Goal: Contribute content: Add original content to the website for others to see

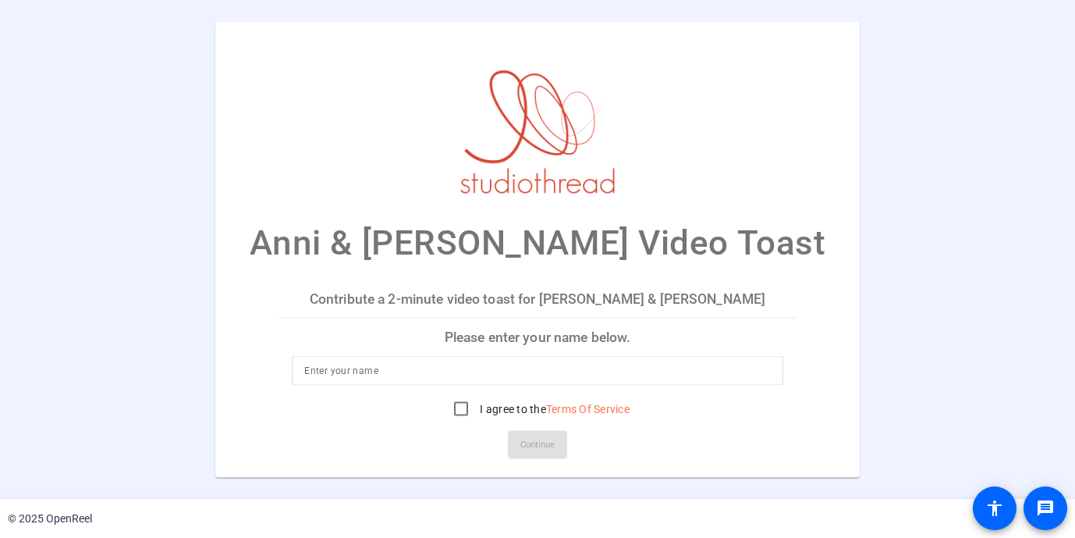
click at [561, 375] on input at bounding box center [537, 370] width 466 height 19
type input "[PERSON_NAME]"
click at [465, 411] on input "I agree to the Terms Of Service" at bounding box center [461, 408] width 31 height 31
checkbox input "true"
click at [528, 442] on span "Continue" at bounding box center [537, 444] width 34 height 23
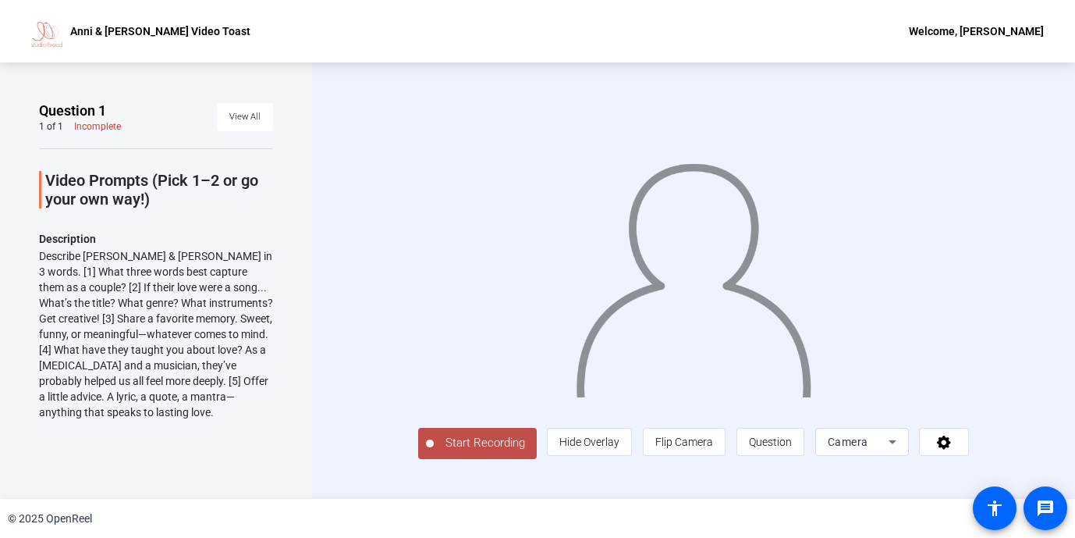
click at [450, 452] on span "Start Recording" at bounding box center [485, 443] width 103 height 18
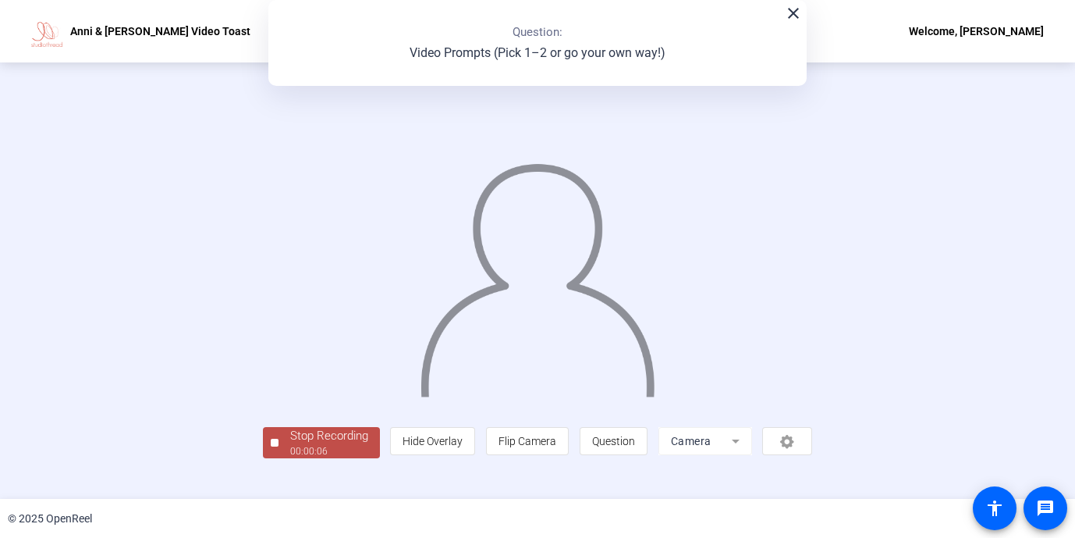
click at [798, 8] on mat-icon "close" at bounding box center [793, 13] width 19 height 19
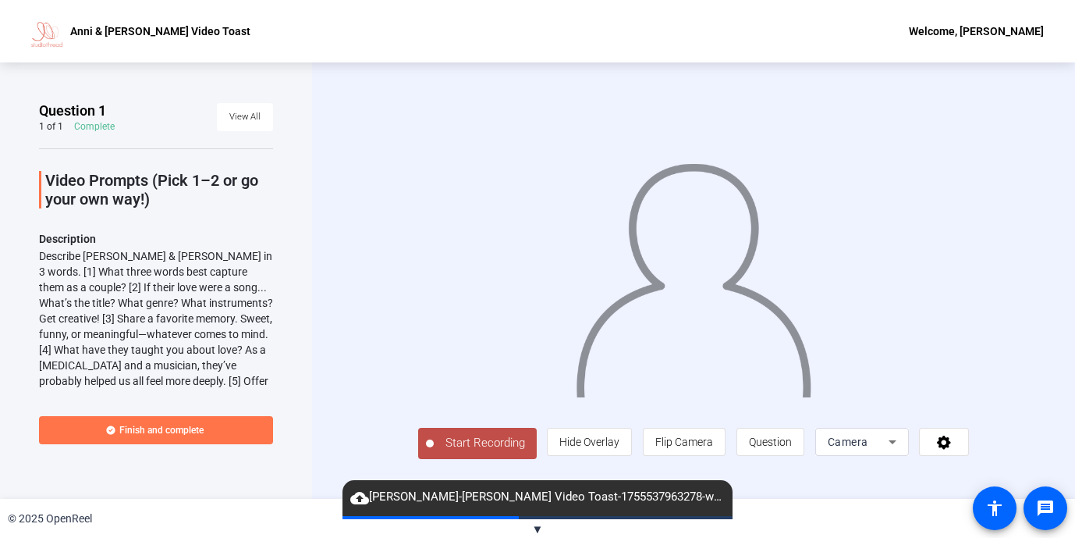
scroll to position [2, 0]
click at [532, 530] on span "▼" at bounding box center [538, 529] width 12 height 14
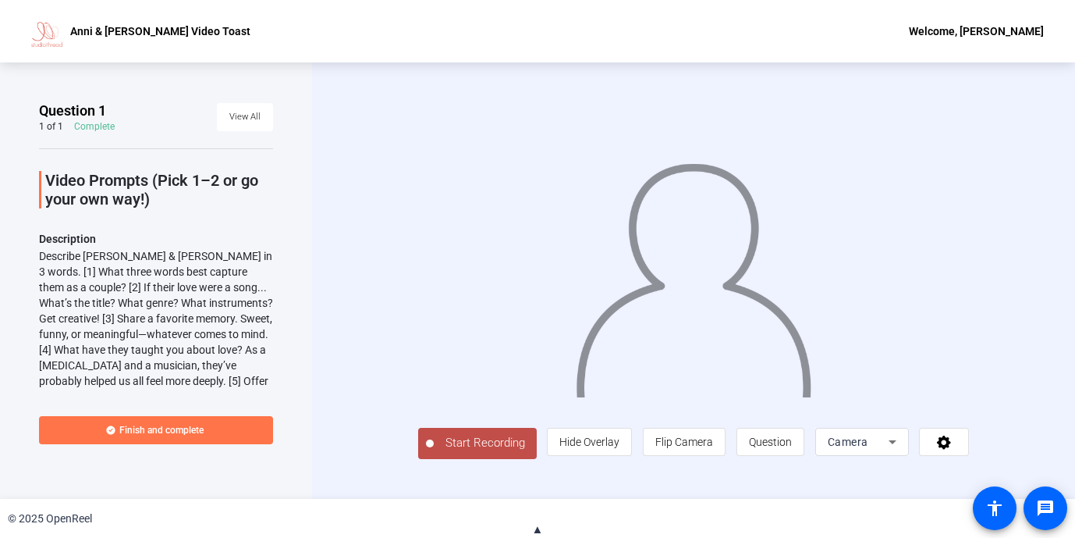
click at [442, 452] on span "Start Recording" at bounding box center [485, 443] width 103 height 18
click at [538, 532] on span "▲" at bounding box center [538, 529] width 12 height 14
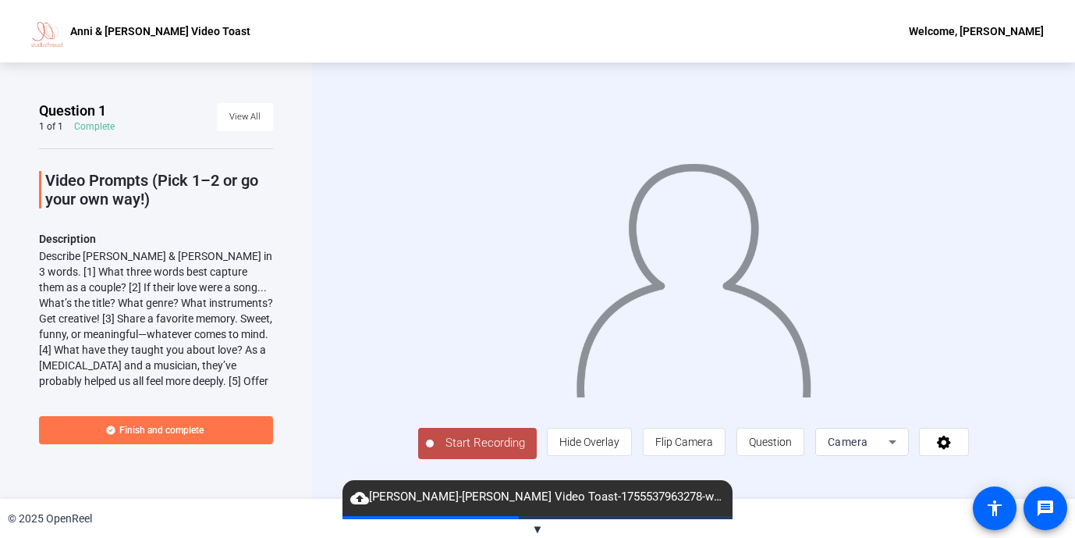
click at [353, 497] on mat-icon "cloud_upload" at bounding box center [359, 497] width 19 height 19
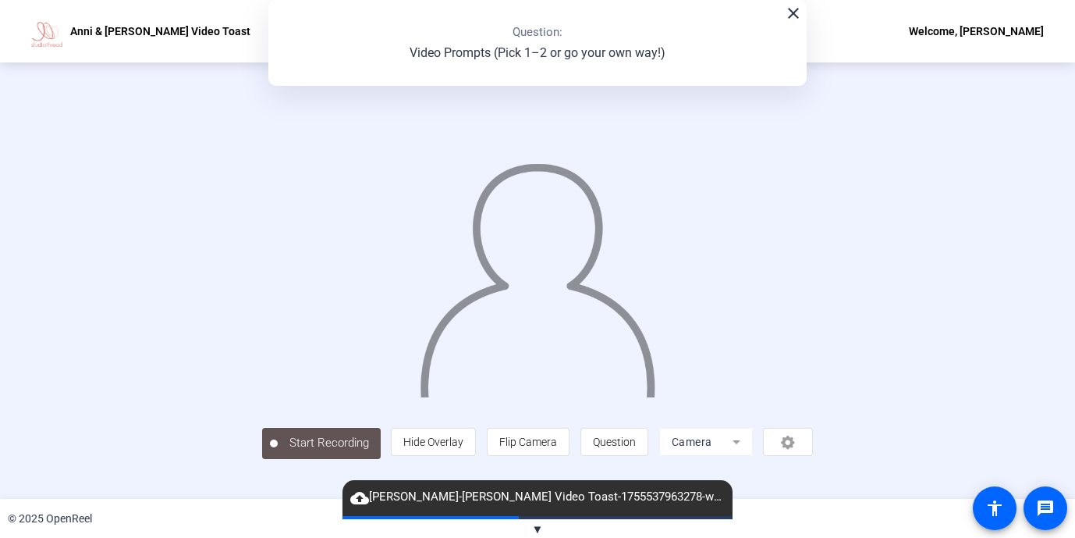
scroll to position [0, 0]
click at [792, 14] on mat-icon "close" at bounding box center [793, 13] width 19 height 19
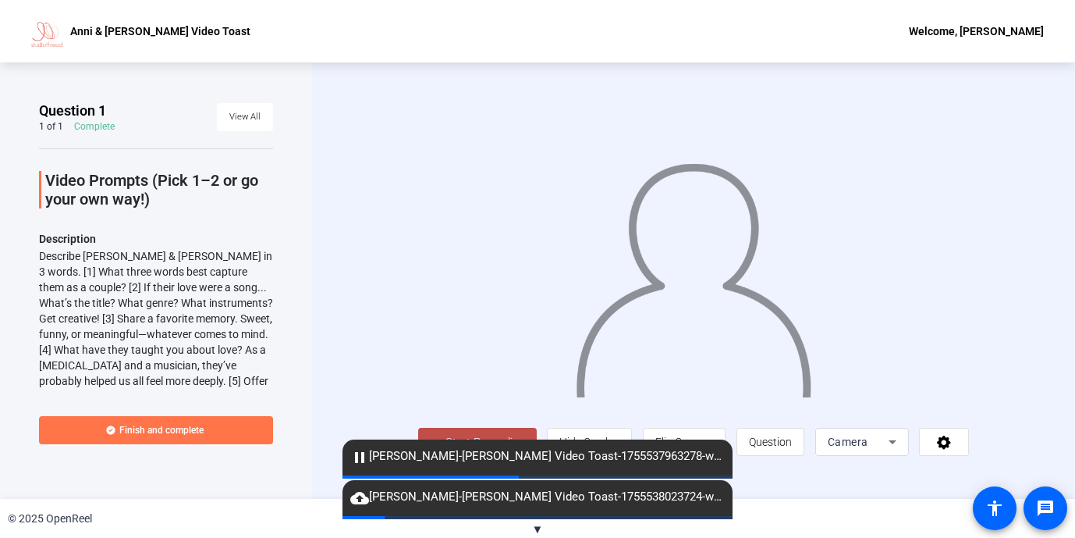
click at [356, 457] on mat-icon "pause" at bounding box center [359, 457] width 19 height 19
click at [363, 454] on mat-icon "pause" at bounding box center [359, 457] width 19 height 19
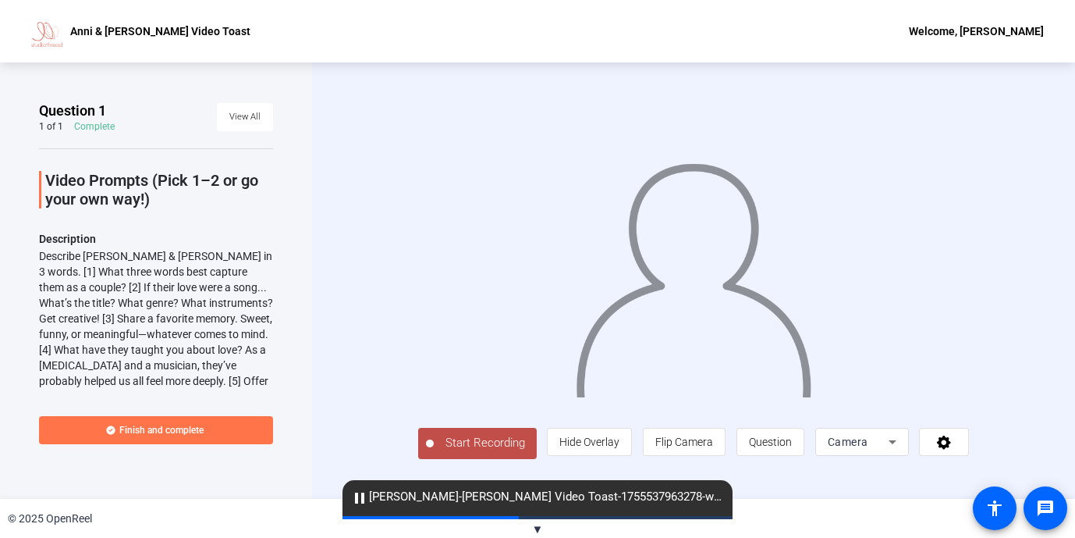
click at [357, 503] on mat-icon "pause" at bounding box center [359, 497] width 19 height 19
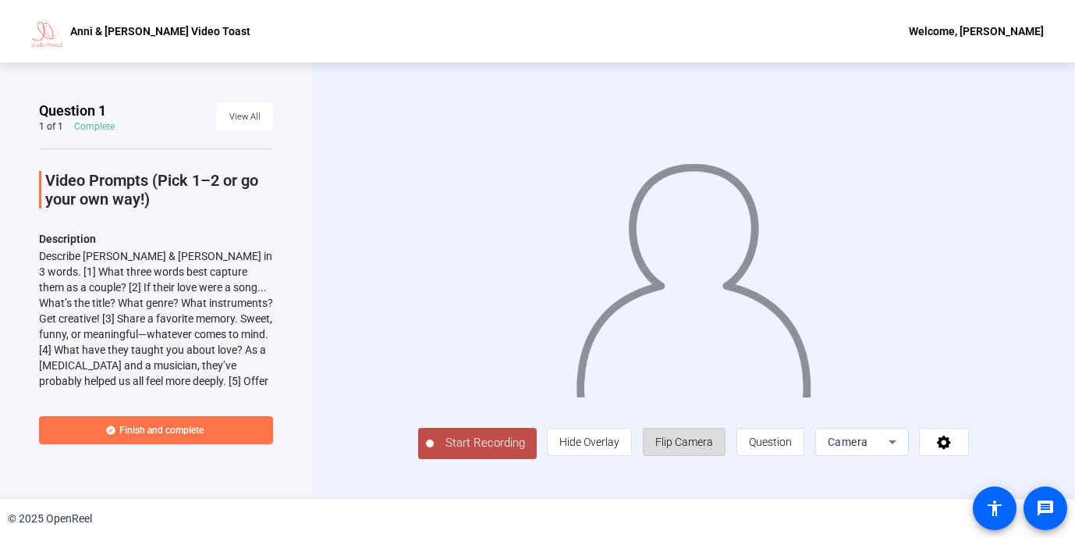
click at [713, 448] on span "Flip Camera" at bounding box center [684, 441] width 58 height 12
click at [869, 448] on span "Camera" at bounding box center [848, 441] width 41 height 12
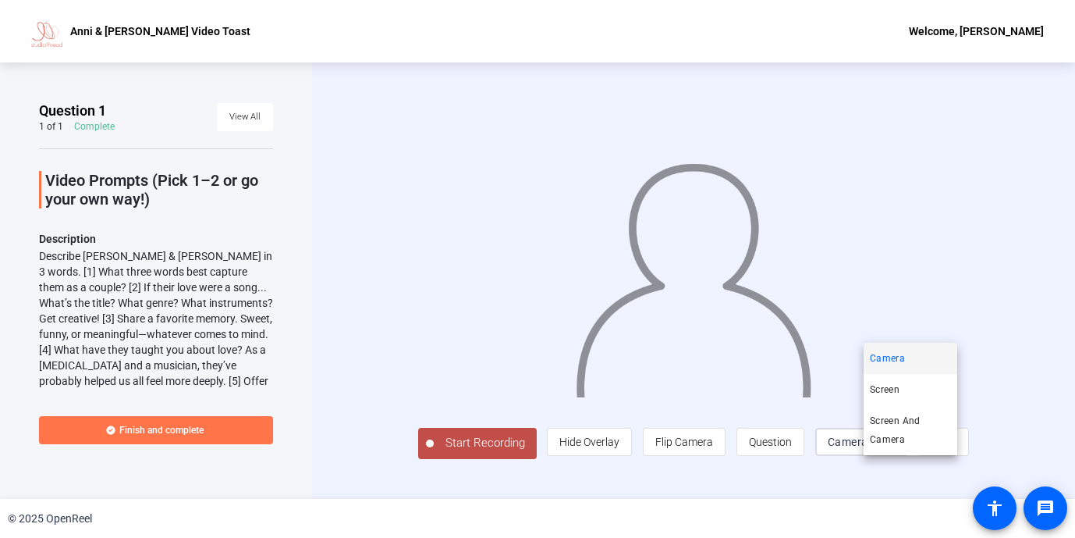
click at [874, 492] on div at bounding box center [537, 269] width 1075 height 538
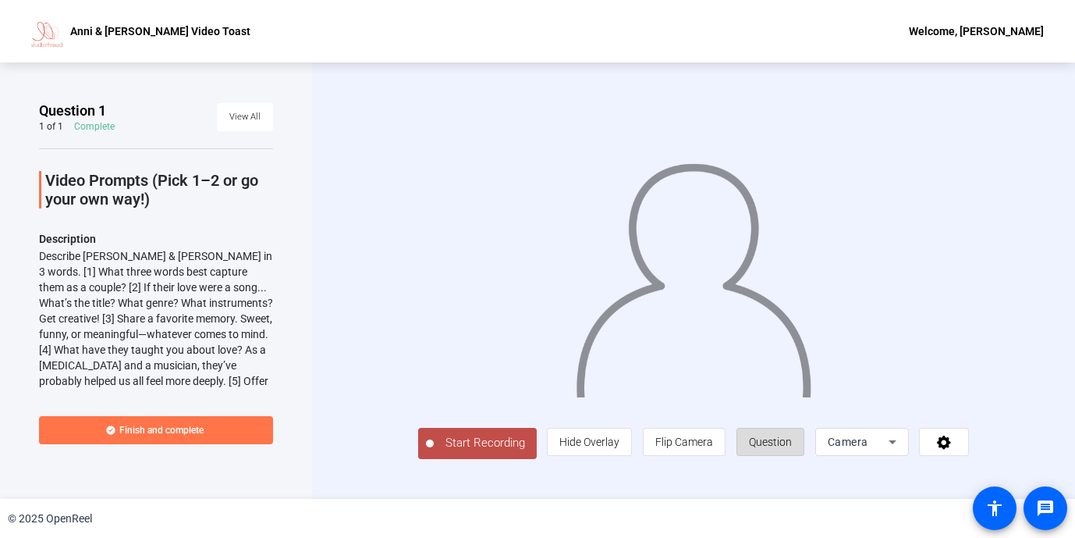
click at [792, 457] on span "Question" at bounding box center [770, 442] width 43 height 30
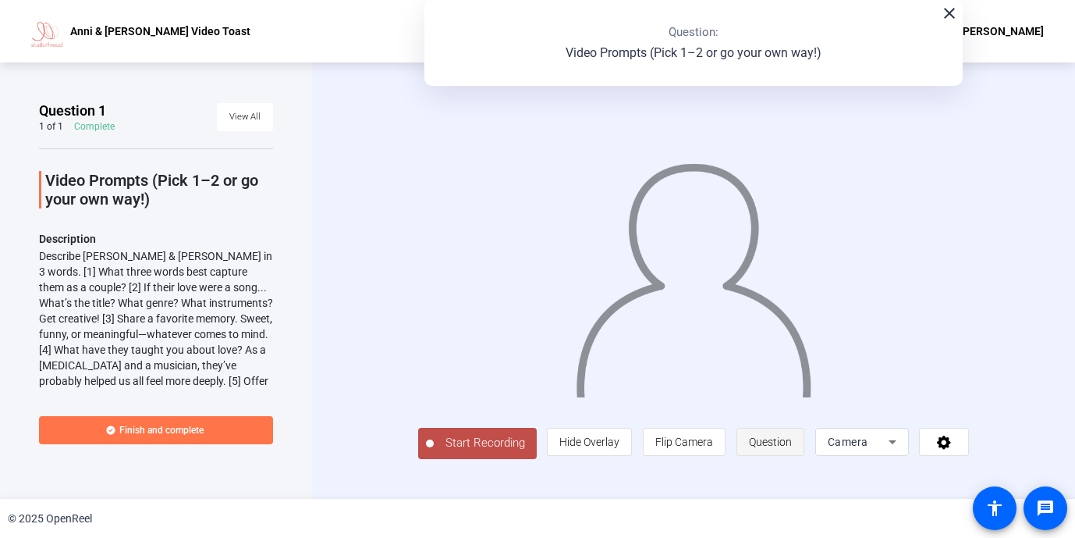
click at [792, 457] on span "Question" at bounding box center [770, 442] width 43 height 30
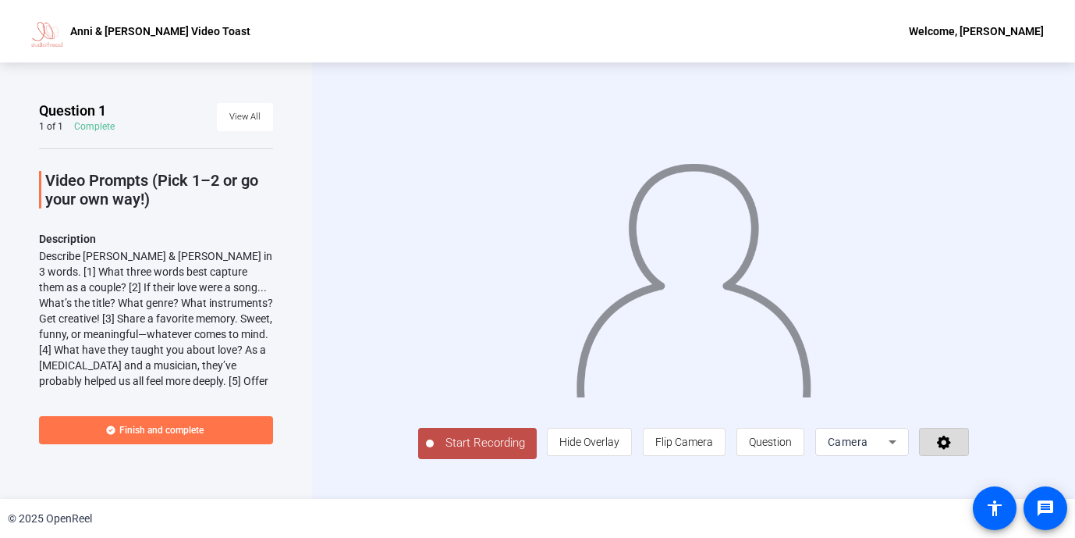
click at [951, 449] on icon at bounding box center [944, 442] width 14 height 14
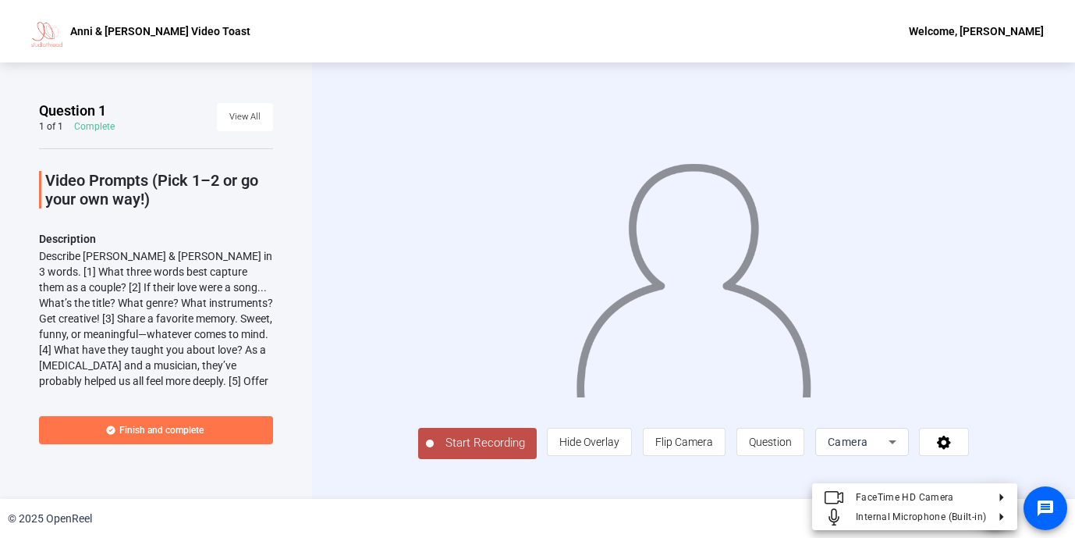
click at [1032, 451] on div at bounding box center [537, 269] width 1075 height 538
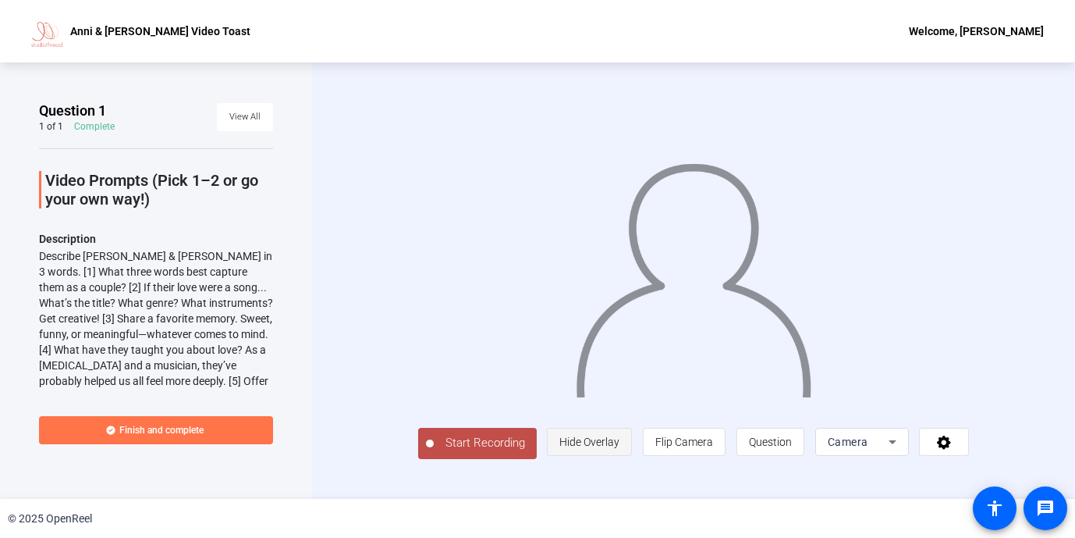
scroll to position [1, 0]
click at [254, 106] on span "View All" at bounding box center [244, 116] width 31 height 23
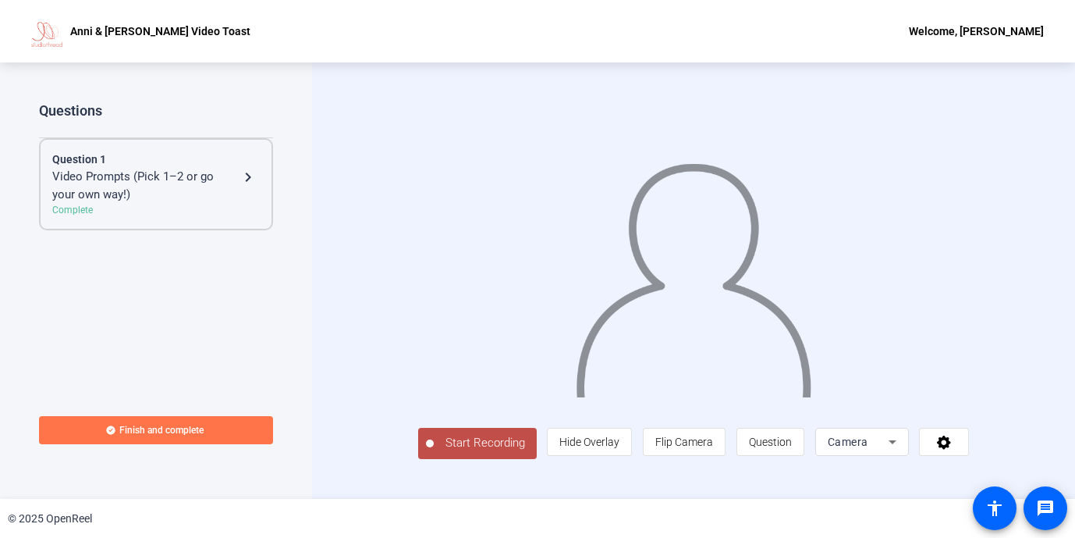
click at [186, 172] on div "Video Prompts (Pick 1–2 or go your own way!)" at bounding box center [145, 185] width 187 height 35
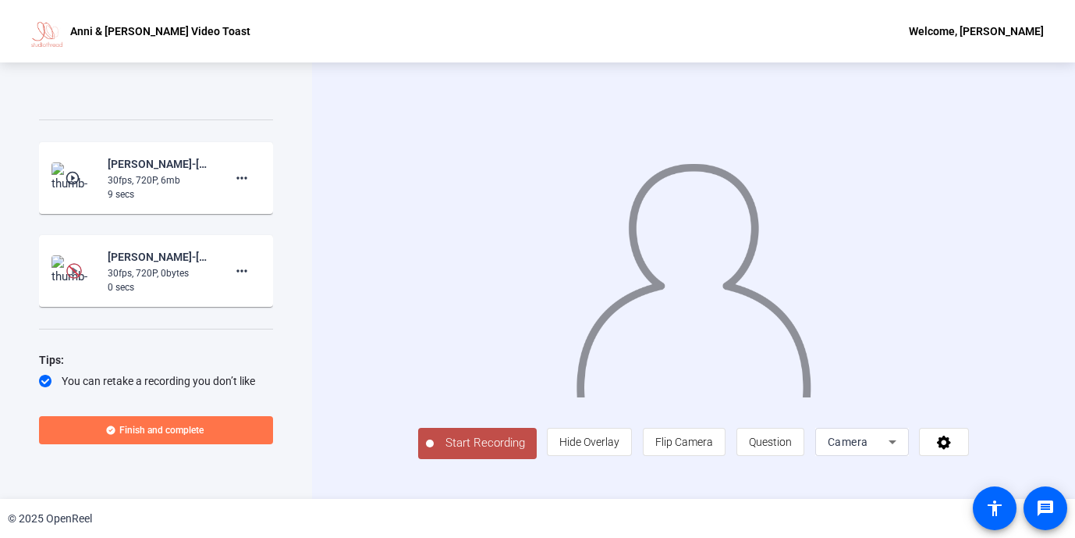
scroll to position [378, 0]
click at [243, 172] on mat-icon "more_horiz" at bounding box center [242, 177] width 19 height 19
click at [254, 212] on span "Delete clip" at bounding box center [267, 208] width 62 height 19
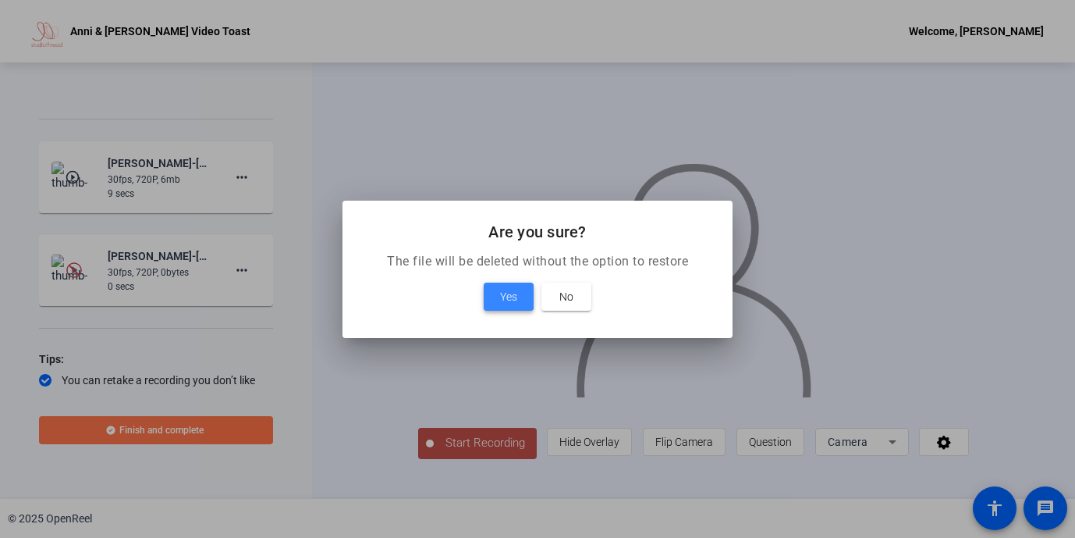
click at [496, 298] on span at bounding box center [509, 296] width 50 height 37
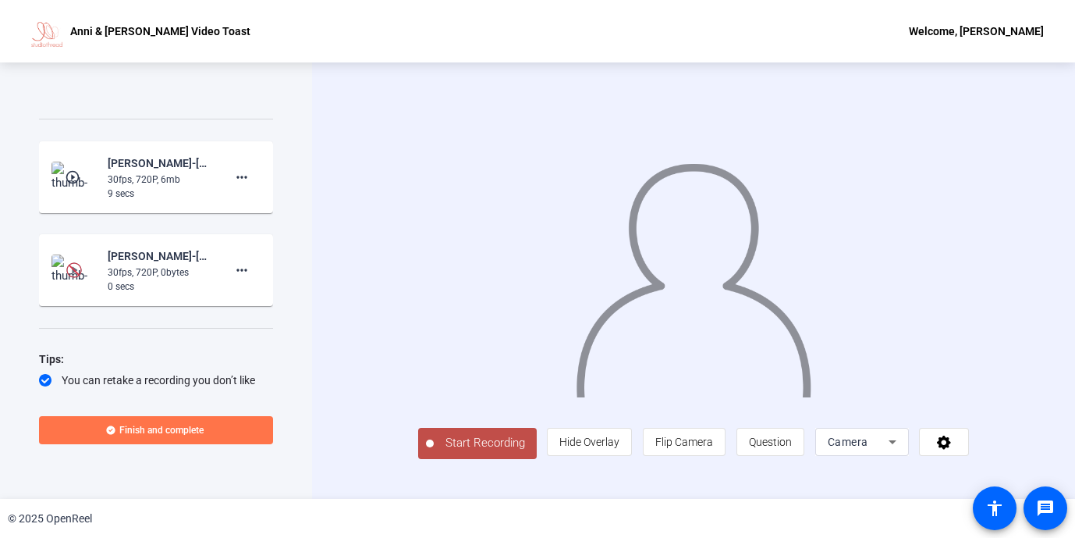
scroll to position [325, 0]
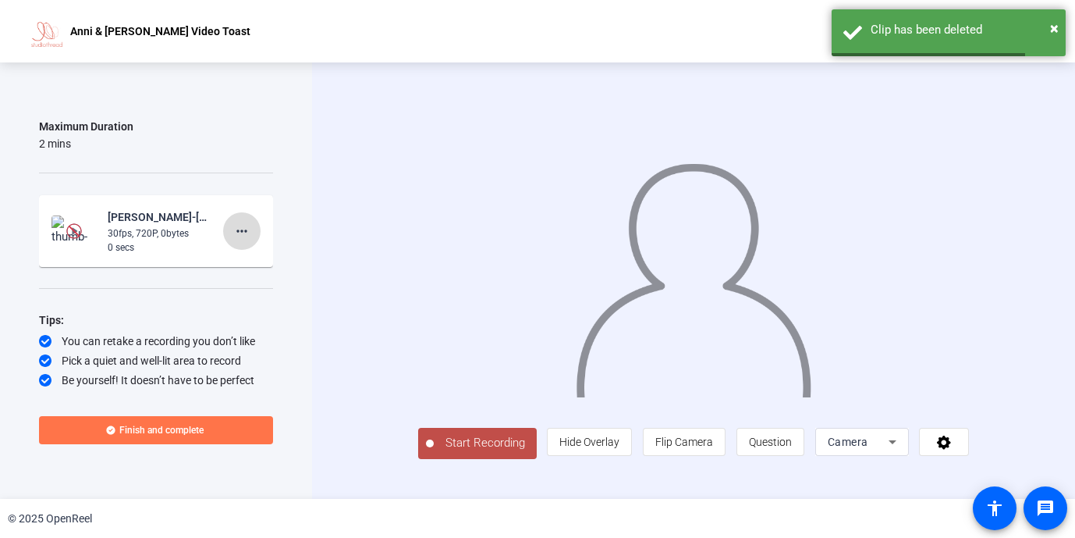
click at [258, 224] on span at bounding box center [241, 230] width 37 height 37
click at [249, 265] on span "Delete clip" at bounding box center [267, 262] width 62 height 19
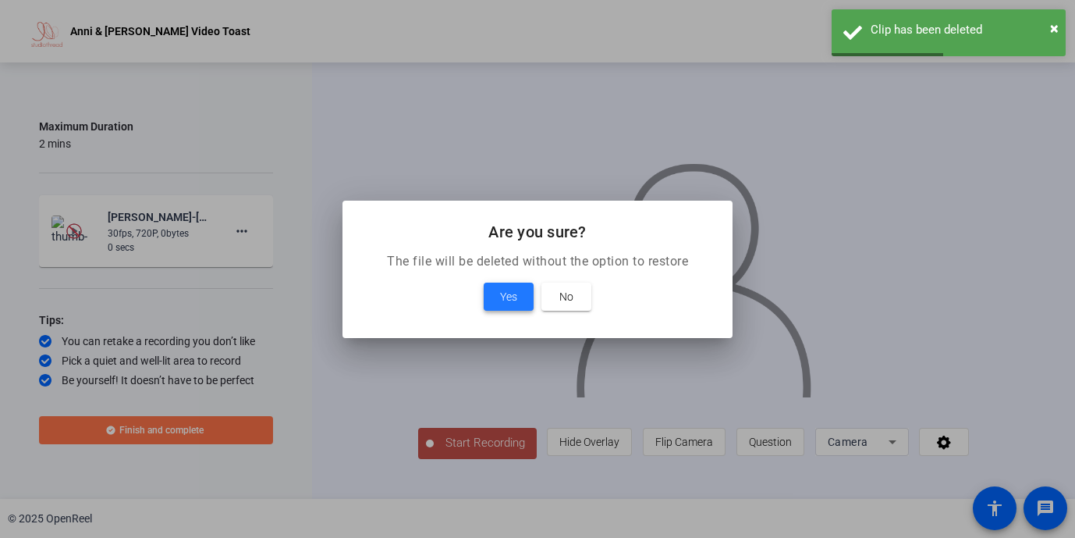
click at [497, 297] on span at bounding box center [509, 296] width 50 height 37
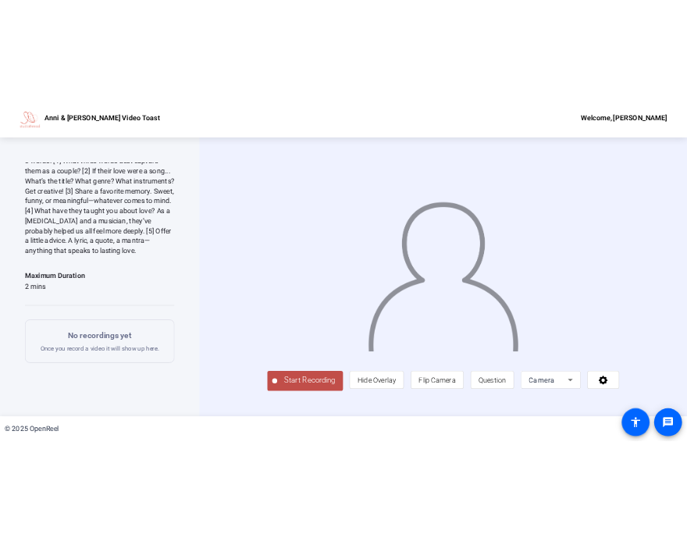
scroll to position [0, 0]
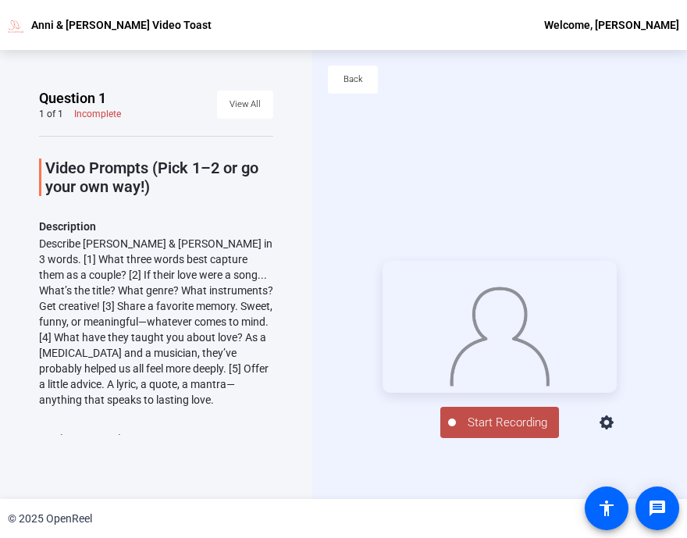
click at [515, 432] on span "Start Recording" at bounding box center [507, 423] width 103 height 18
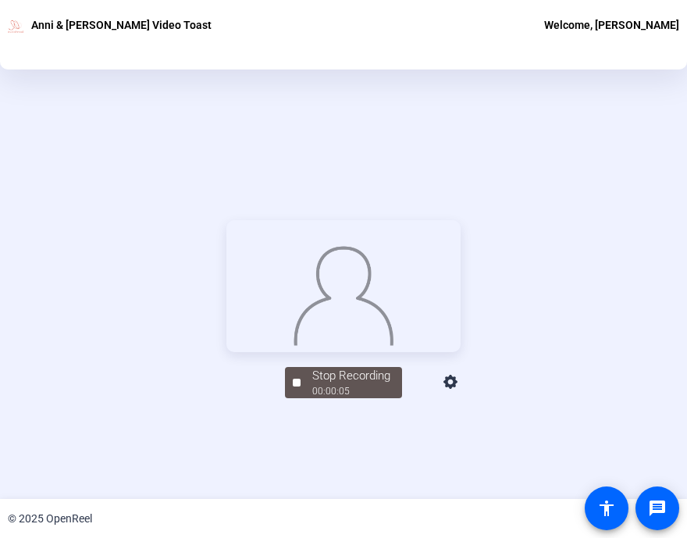
scroll to position [149, 0]
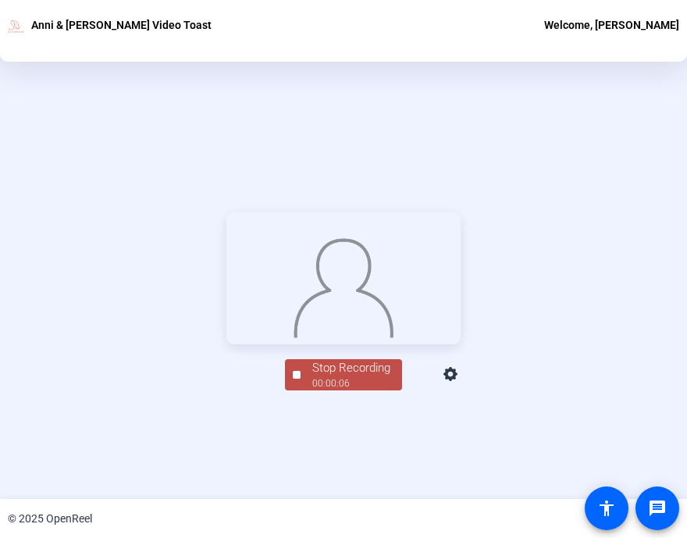
click at [353, 377] on div "Stop Recording" at bounding box center [351, 368] width 78 height 18
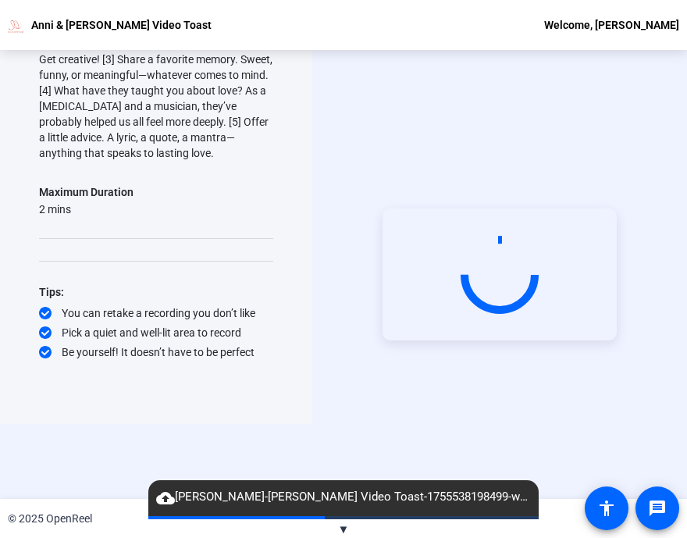
scroll to position [0, 0]
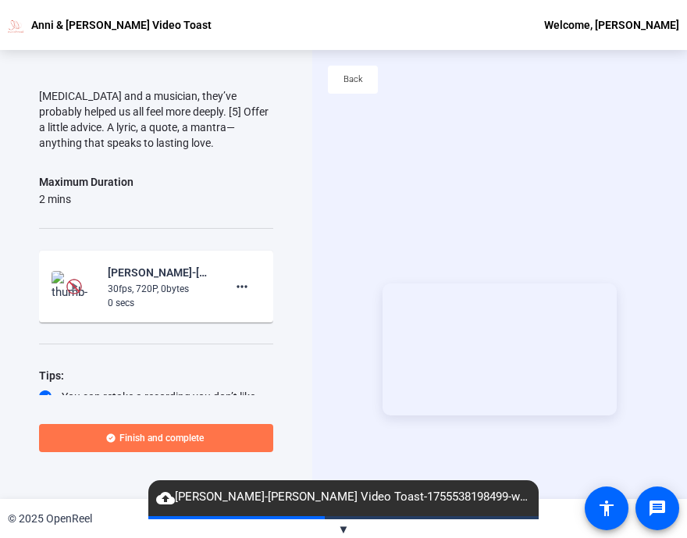
scroll to position [304, 0]
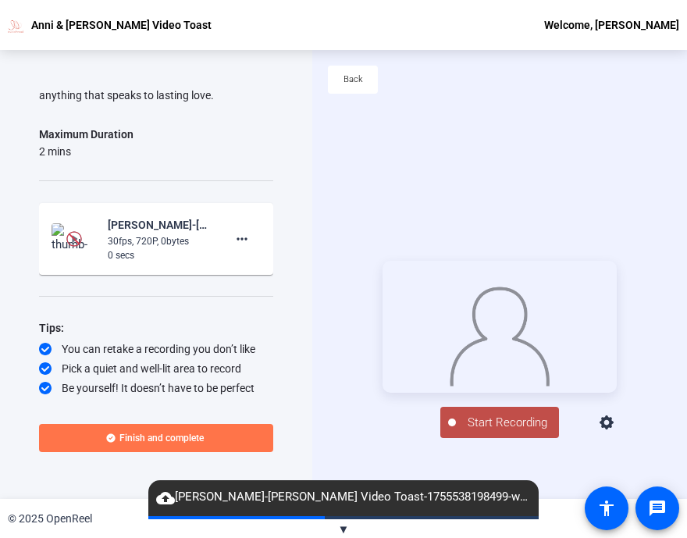
click at [517, 438] on button "Start Recording" at bounding box center [499, 422] width 119 height 31
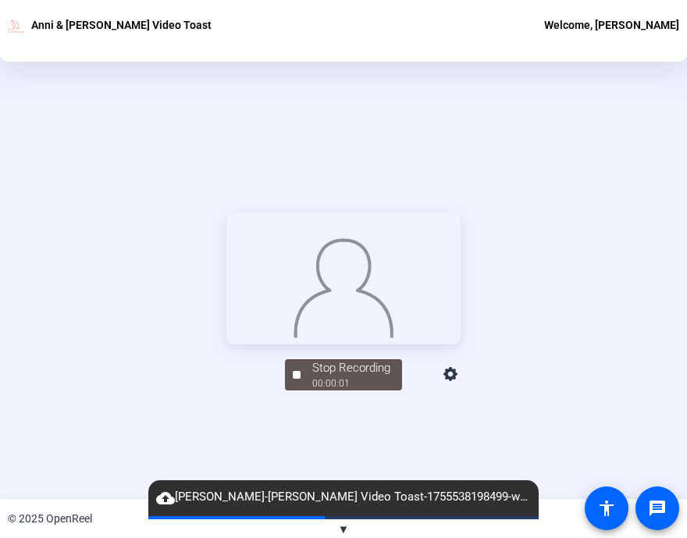
scroll to position [176, 0]
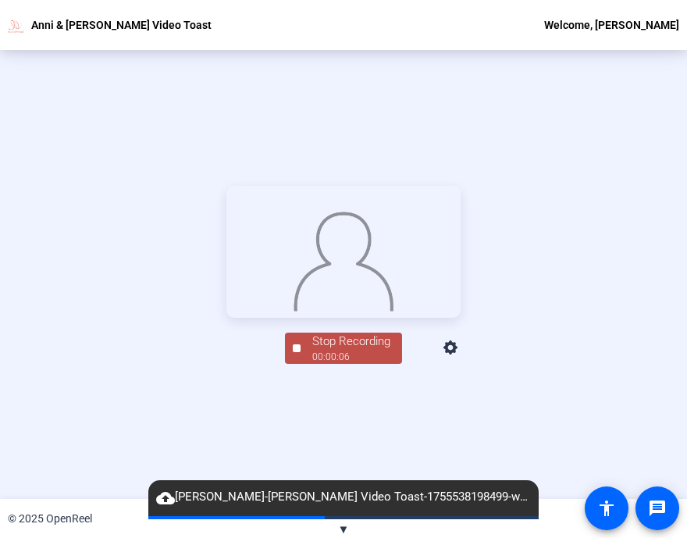
click at [305, 364] on span "Stop Recording 00:00:06" at bounding box center [350, 348] width 101 height 32
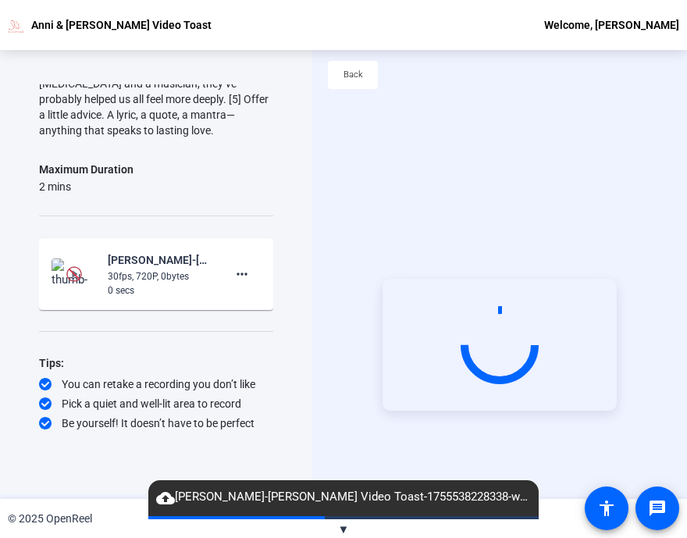
scroll to position [0, 0]
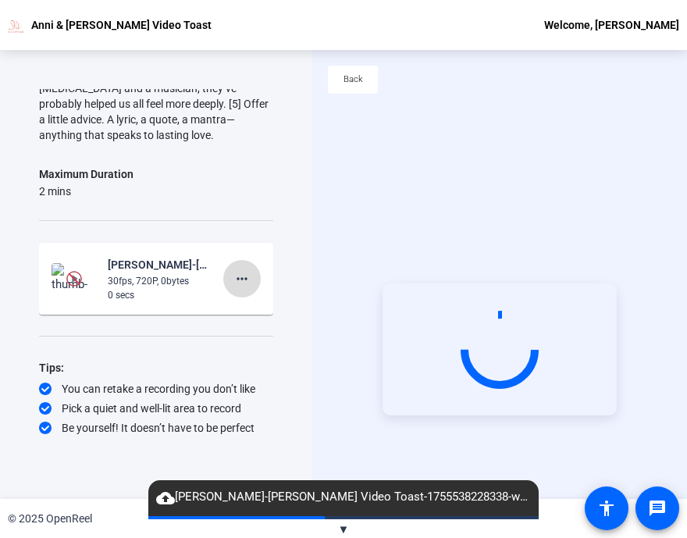
click at [249, 271] on mat-icon "more_horiz" at bounding box center [242, 278] width 19 height 19
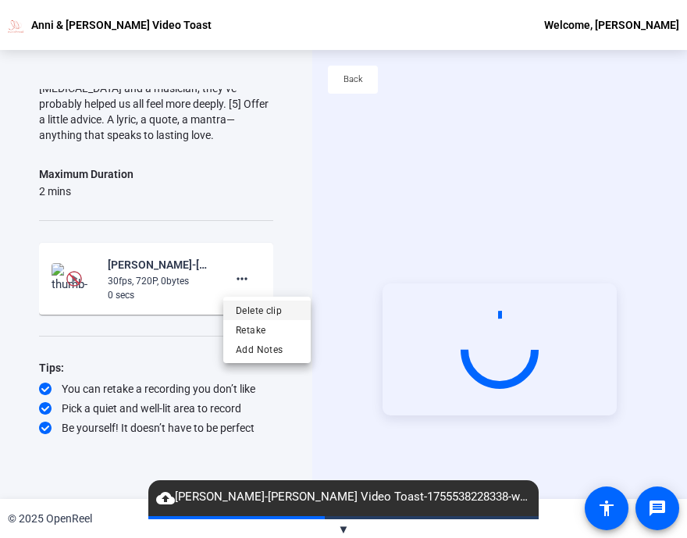
click at [250, 311] on span "Delete clip" at bounding box center [267, 310] width 62 height 19
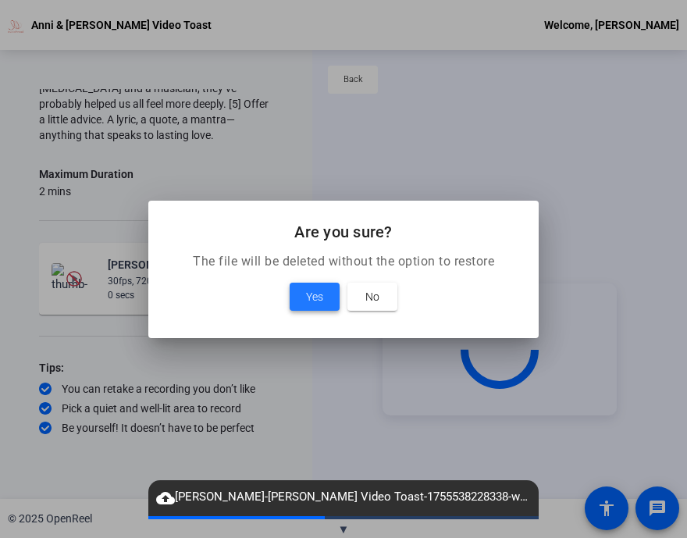
click at [301, 302] on span at bounding box center [315, 296] width 50 height 37
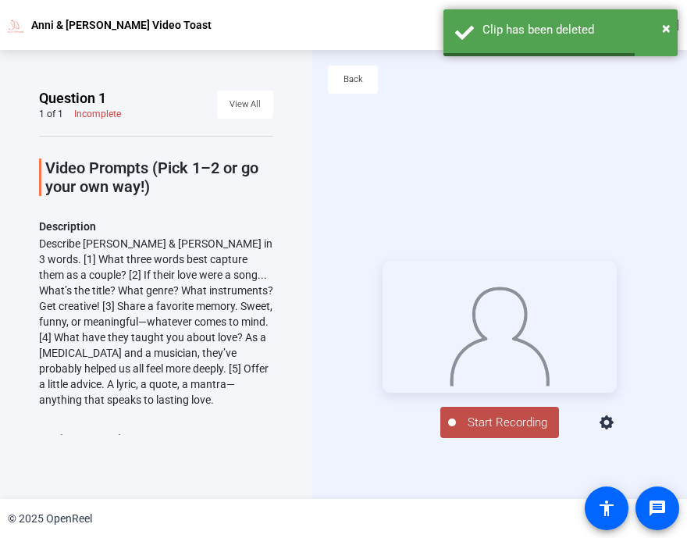
scroll to position [261, 0]
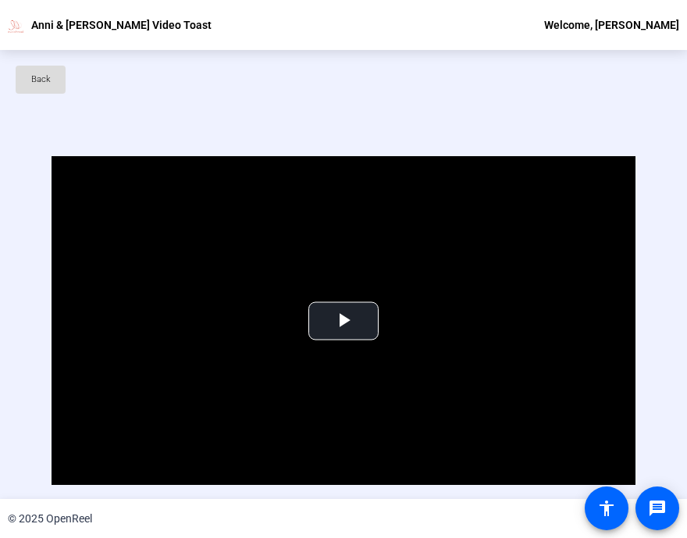
click at [45, 91] on span "Back" at bounding box center [41, 79] width 20 height 23
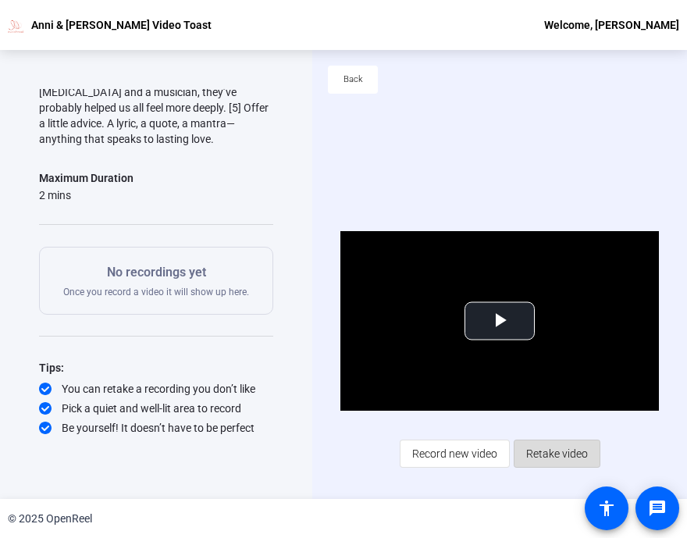
click at [569, 455] on span "Retake video" at bounding box center [557, 454] width 62 height 30
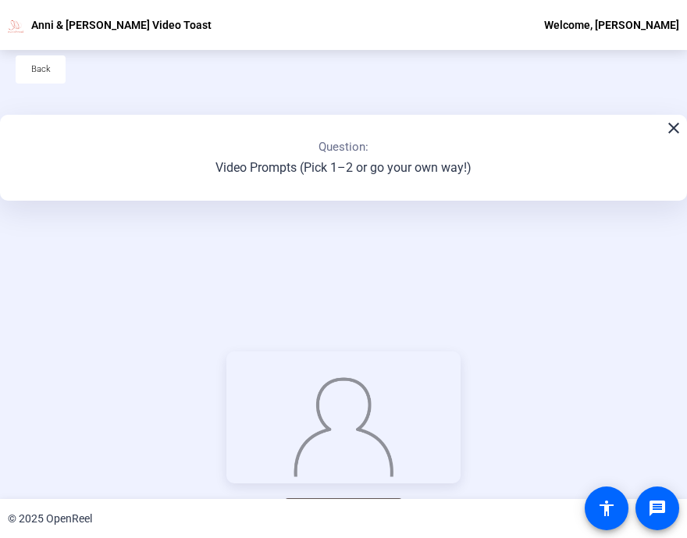
scroll to position [0, 0]
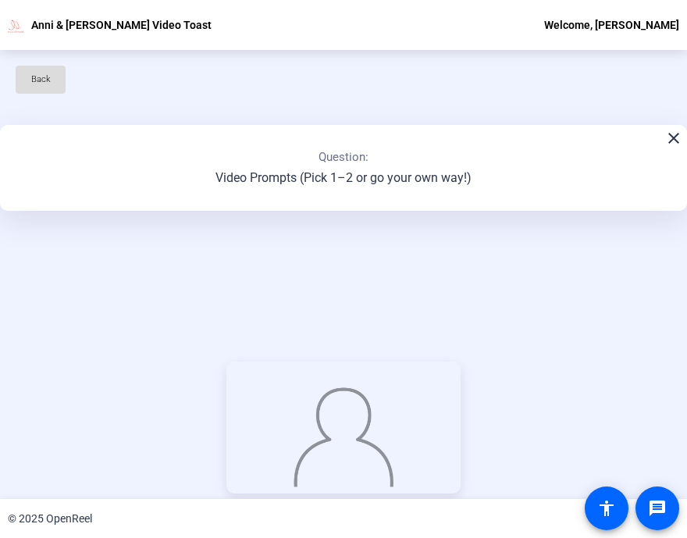
click at [55, 83] on span at bounding box center [41, 79] width 50 height 37
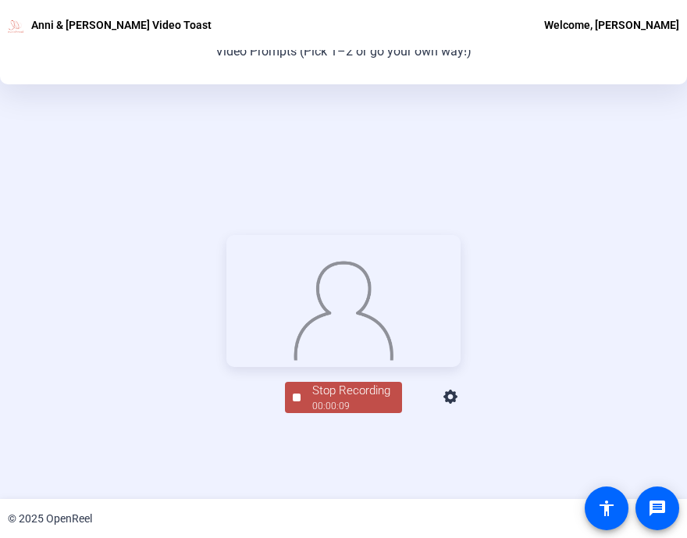
scroll to position [176, 0]
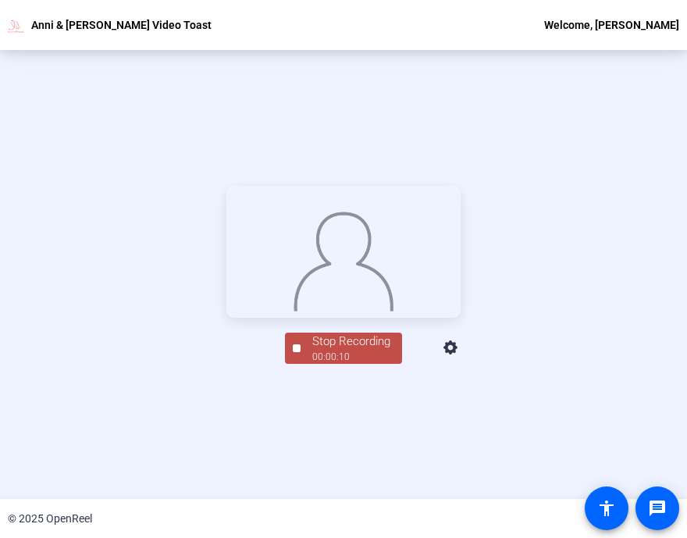
click at [346, 350] on div "Stop Recording" at bounding box center [351, 341] width 78 height 18
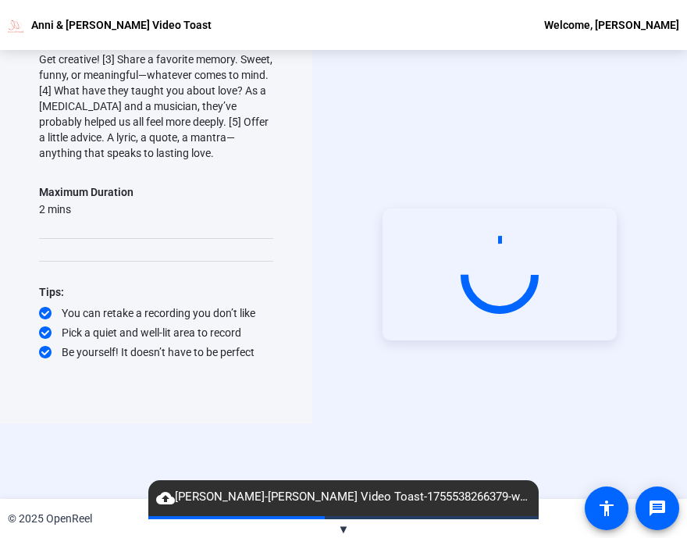
scroll to position [0, 0]
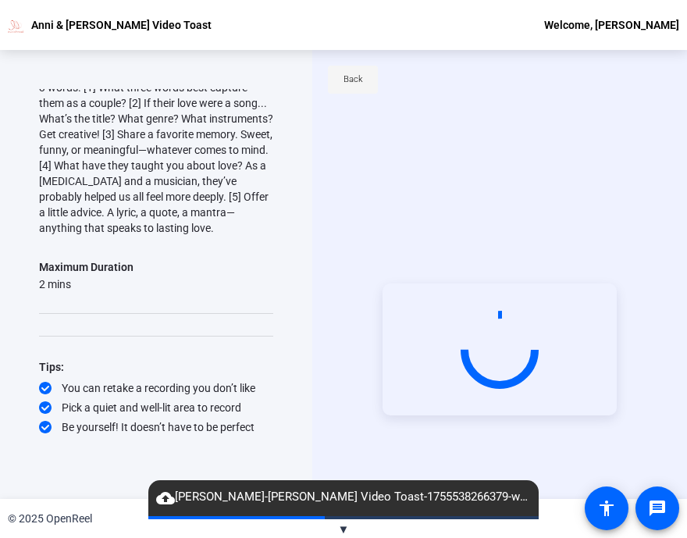
click at [344, 78] on span "Back" at bounding box center [353, 79] width 20 height 23
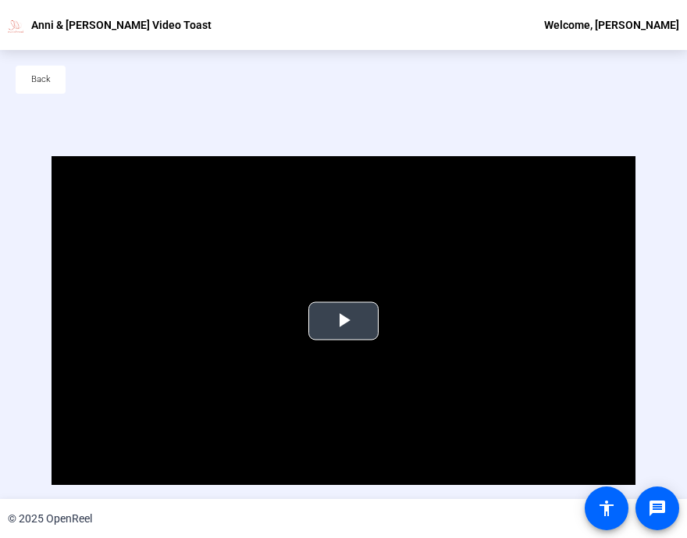
scroll to position [25, 0]
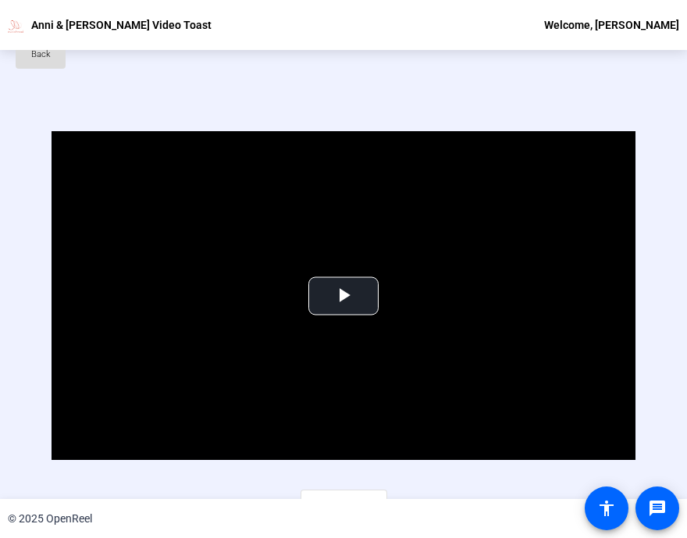
click at [29, 64] on span at bounding box center [41, 54] width 50 height 37
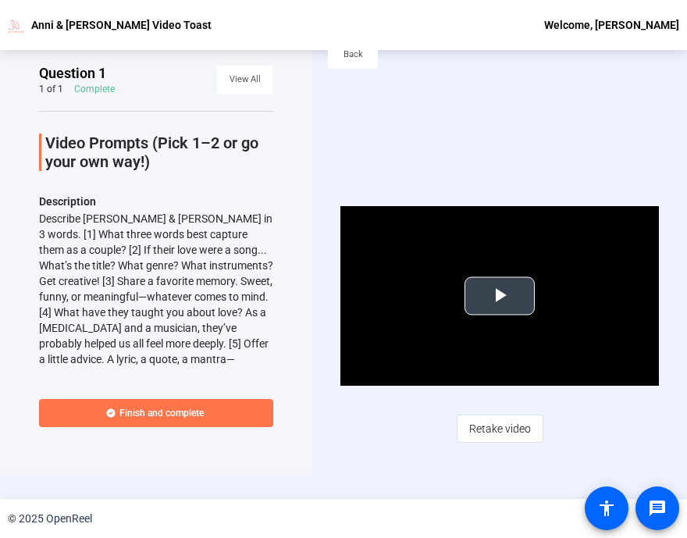
scroll to position [75, 0]
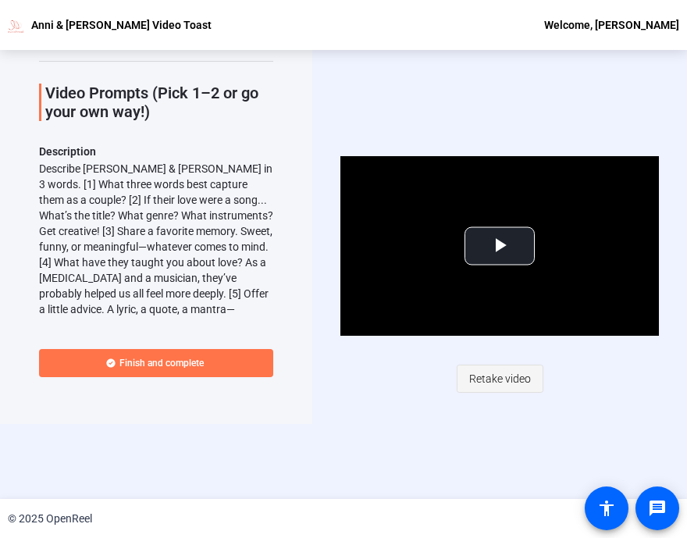
click at [500, 382] on span "Retake video" at bounding box center [500, 379] width 62 height 30
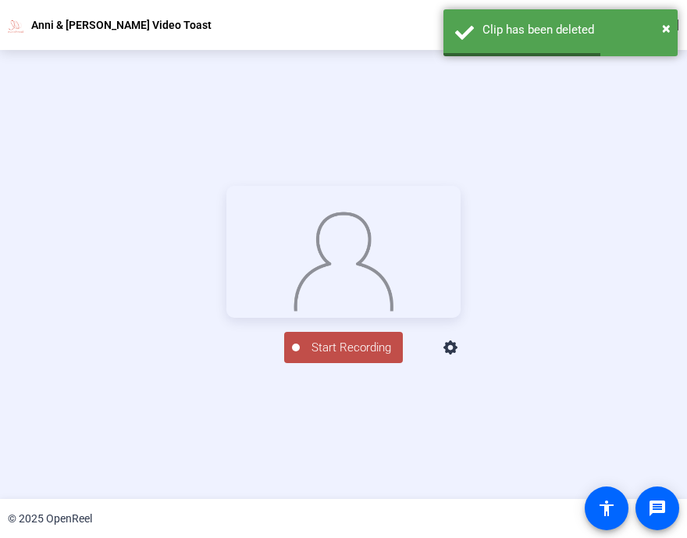
scroll to position [176, 0]
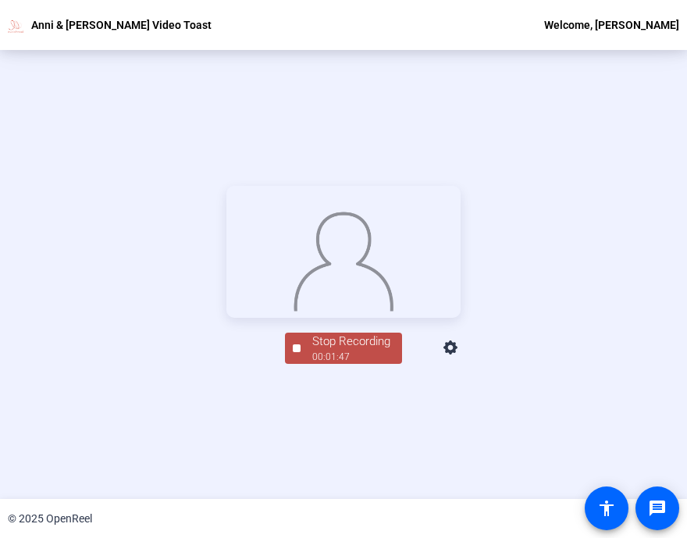
click at [353, 350] on div "Stop Recording" at bounding box center [351, 341] width 78 height 18
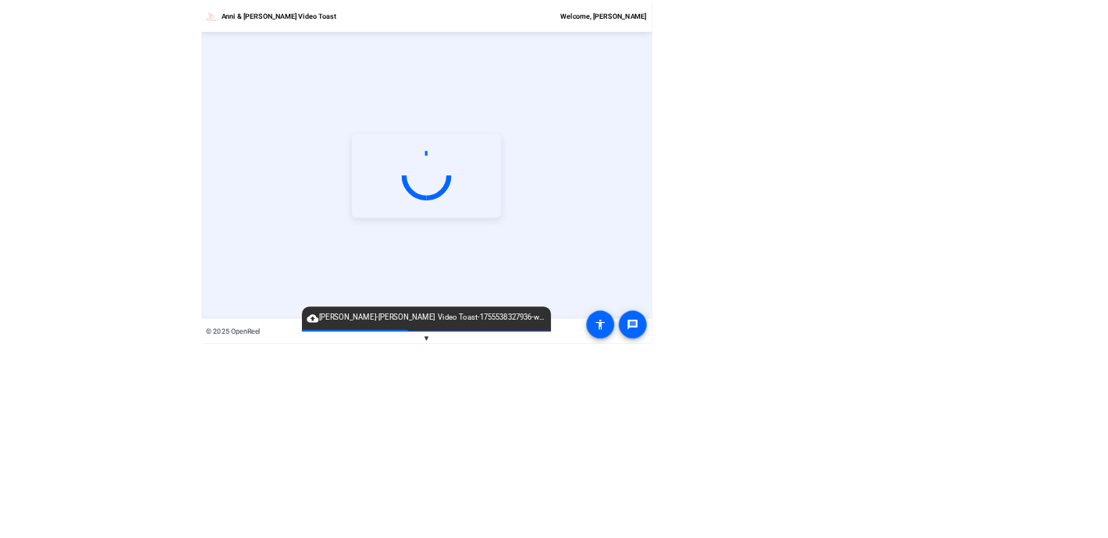
scroll to position [0, 0]
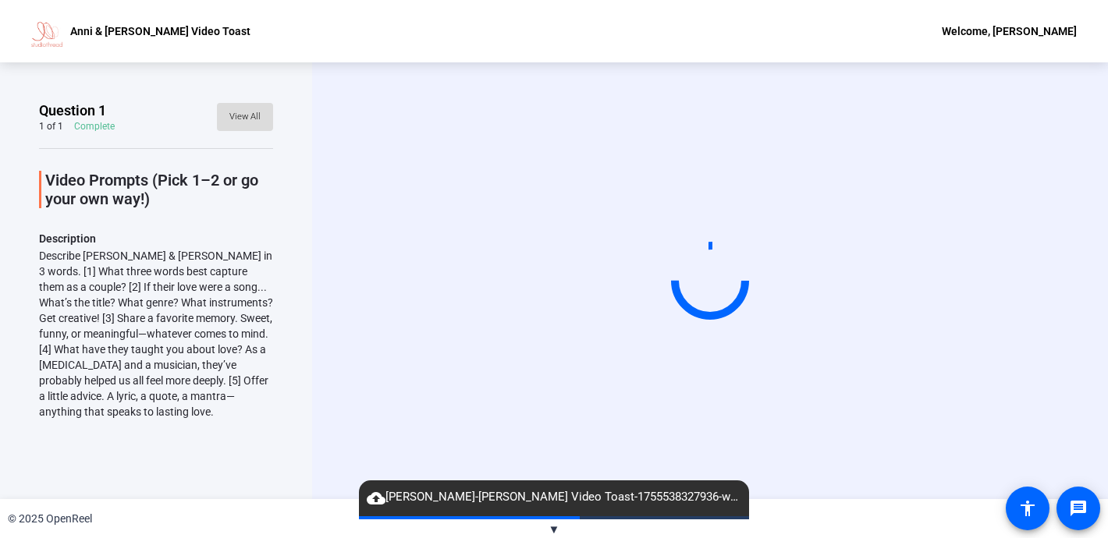
click at [245, 111] on span "View All" at bounding box center [244, 116] width 31 height 23
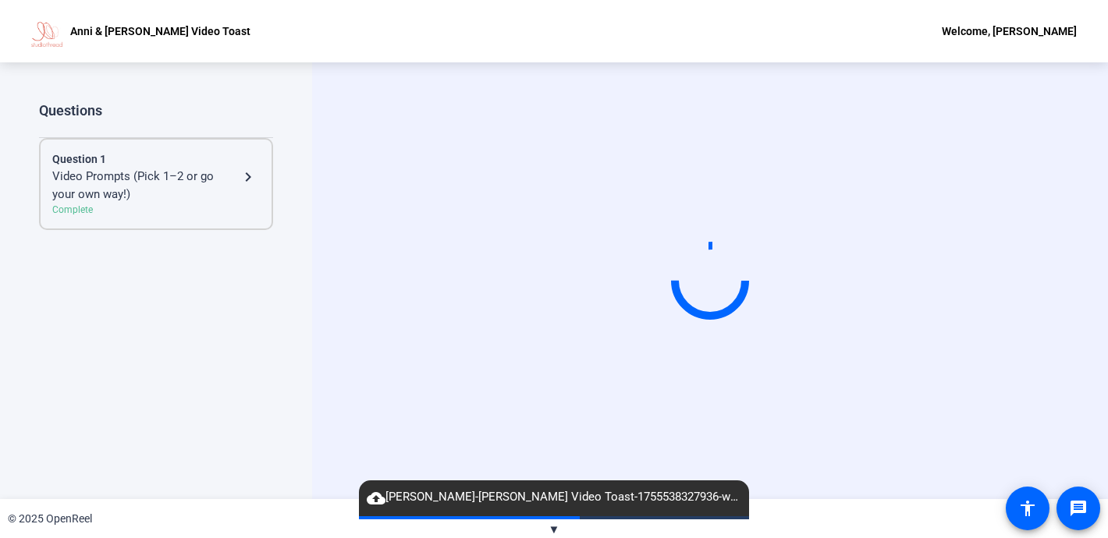
click at [187, 204] on div "Complete" at bounding box center [156, 210] width 208 height 14
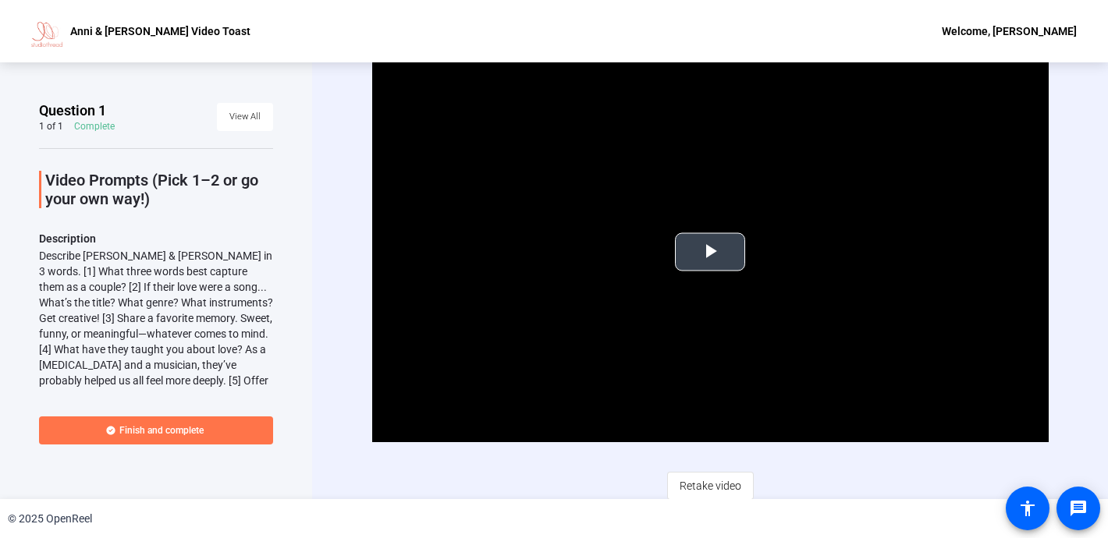
click at [686, 252] on span "Video Player" at bounding box center [710, 252] width 0 height 0
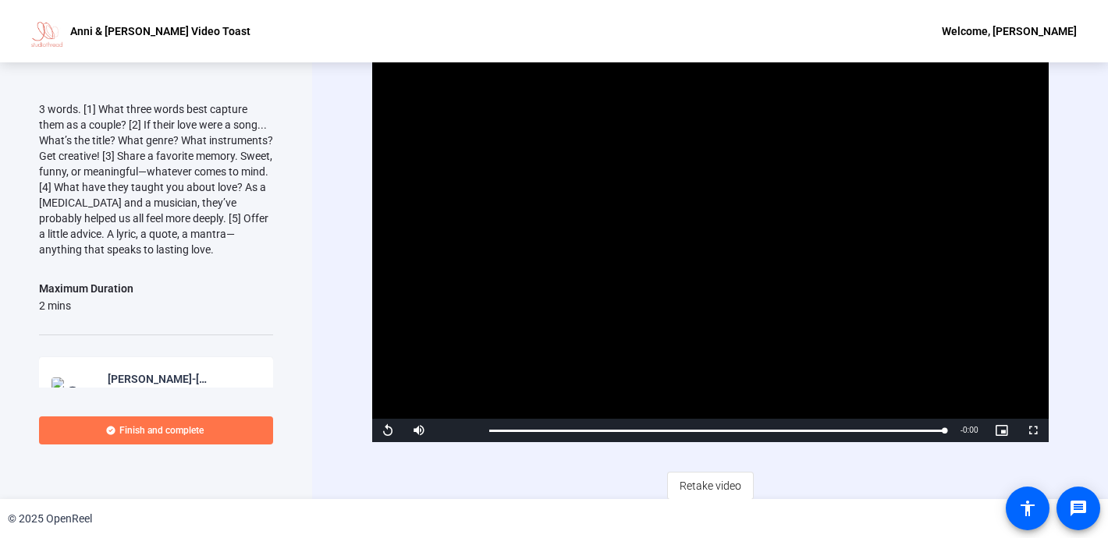
scroll to position [324, 0]
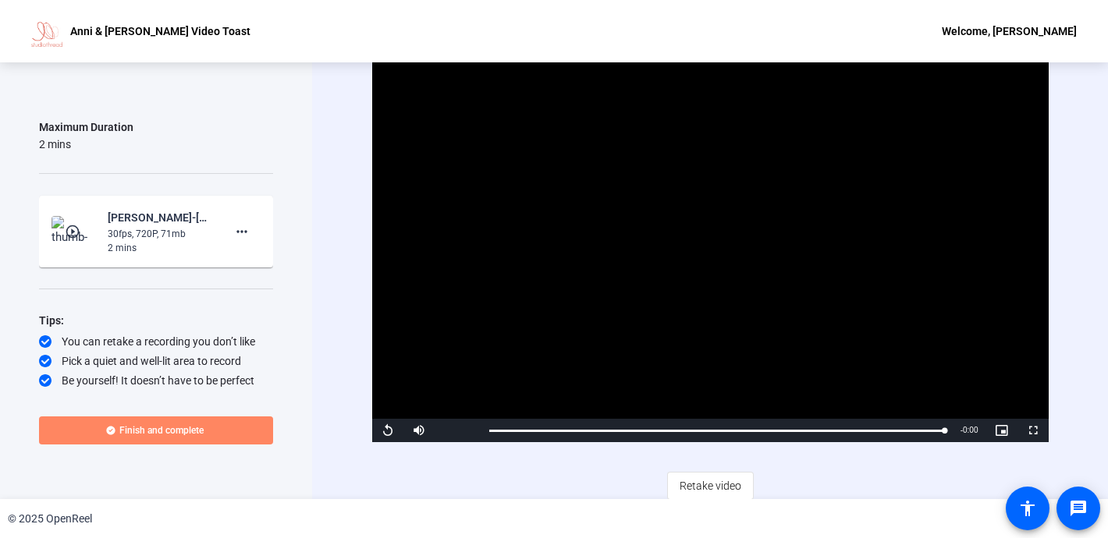
click at [169, 432] on span "Finish and complete" at bounding box center [161, 431] width 84 height 12
